Goal: Task Accomplishment & Management: Complete application form

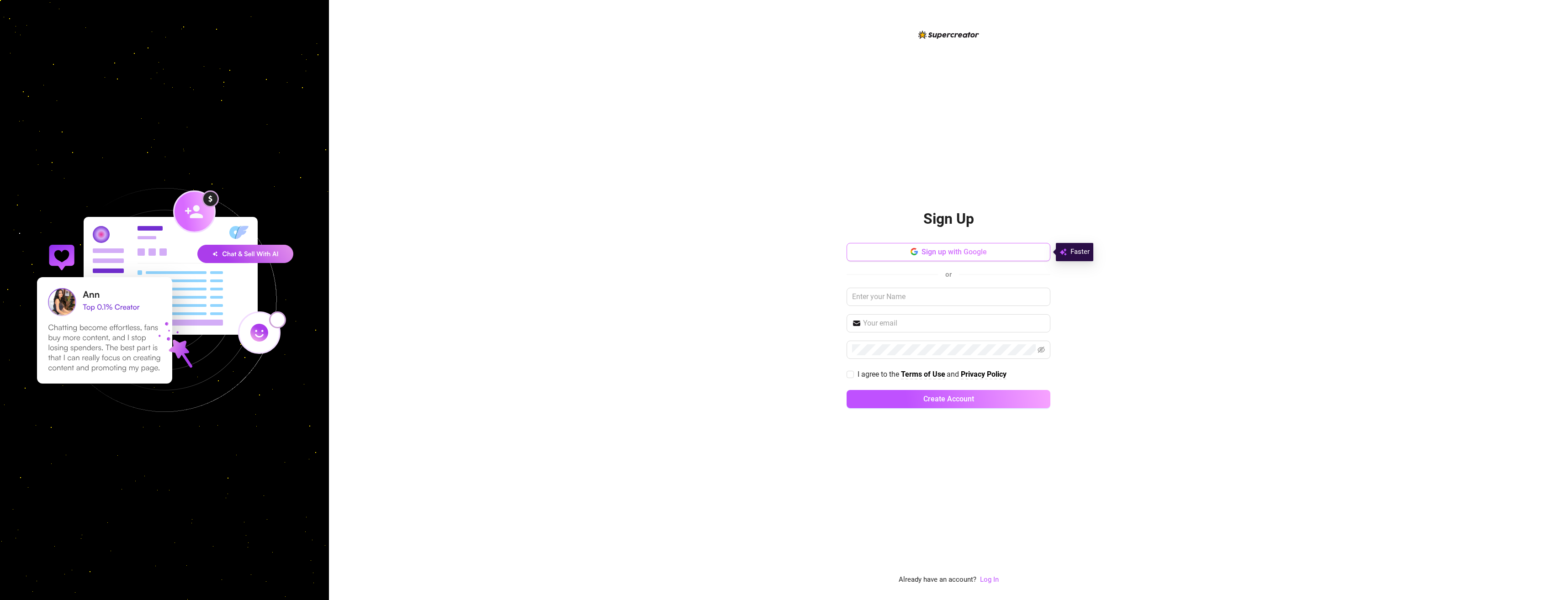
click at [954, 256] on span "Sign up with Google" at bounding box center [954, 252] width 65 height 9
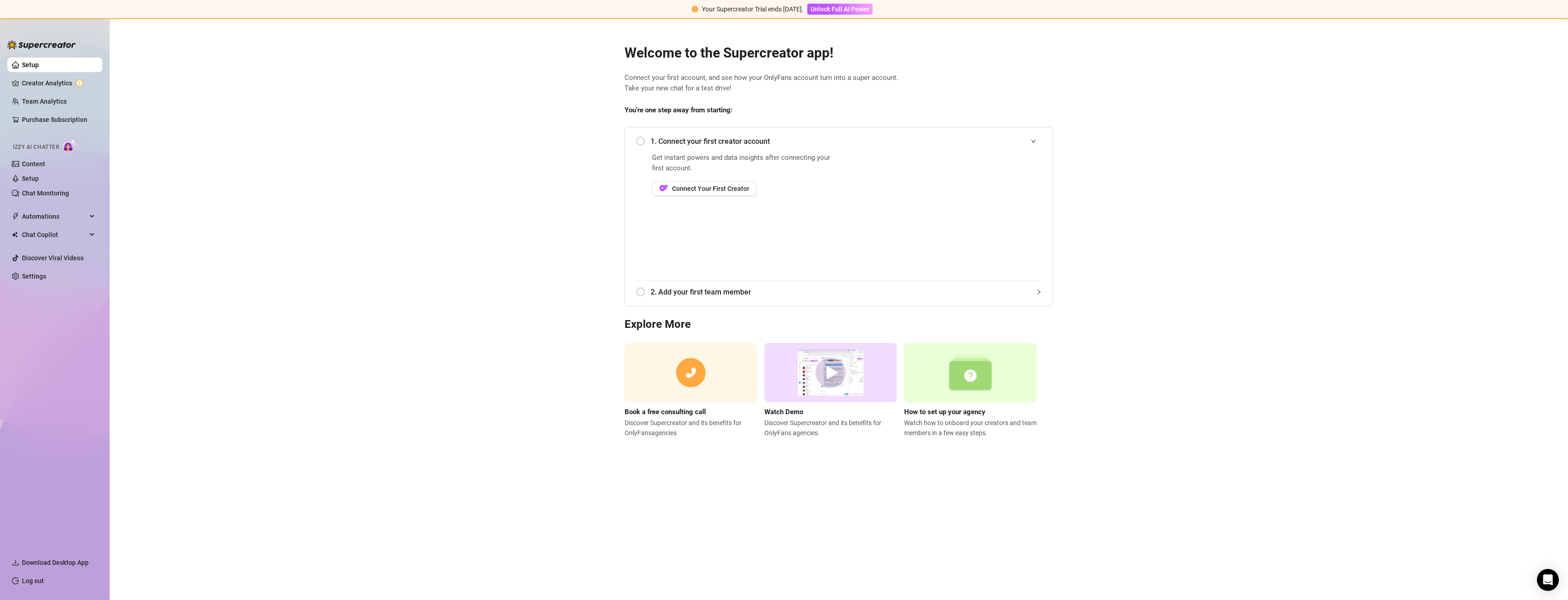
click at [1029, 290] on span "2. Add your first team member" at bounding box center [846, 292] width 391 height 12
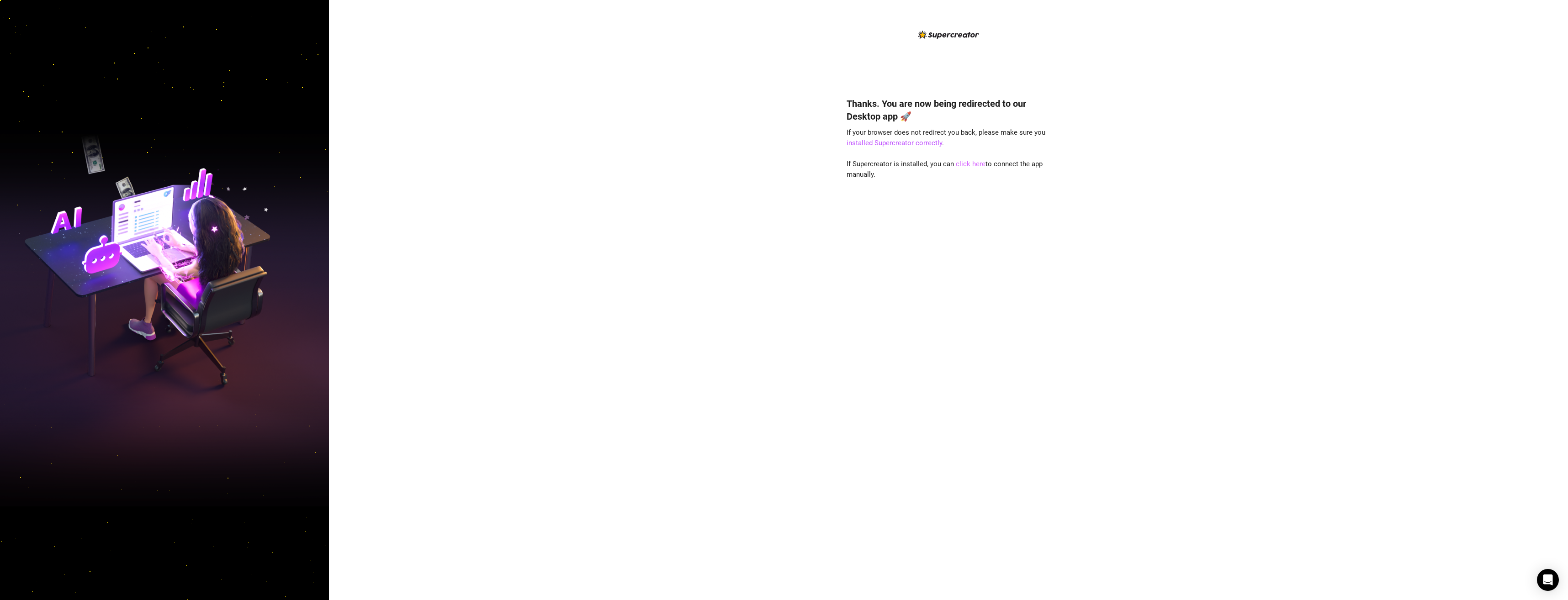
click at [977, 164] on link "click here" at bounding box center [970, 164] width 30 height 9
